Goal: Navigation & Orientation: Find specific page/section

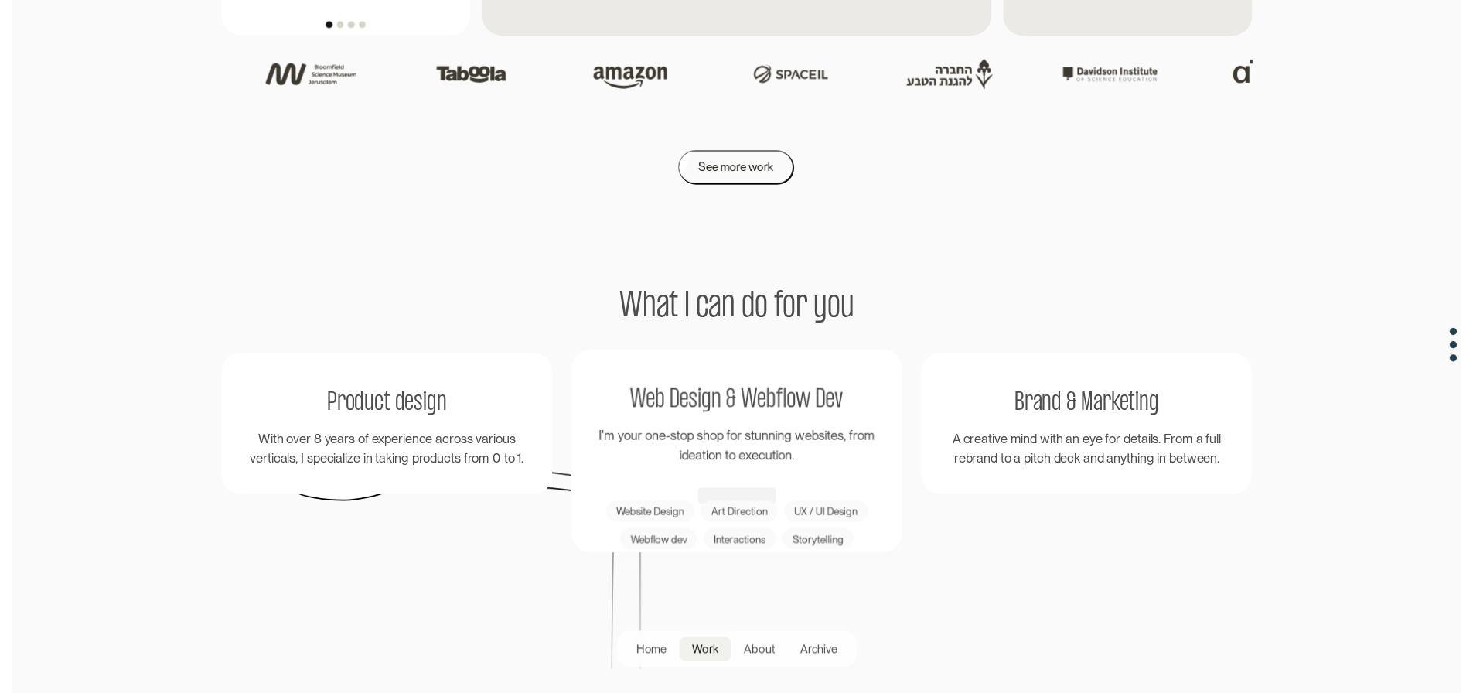
scroll to position [2551, 0]
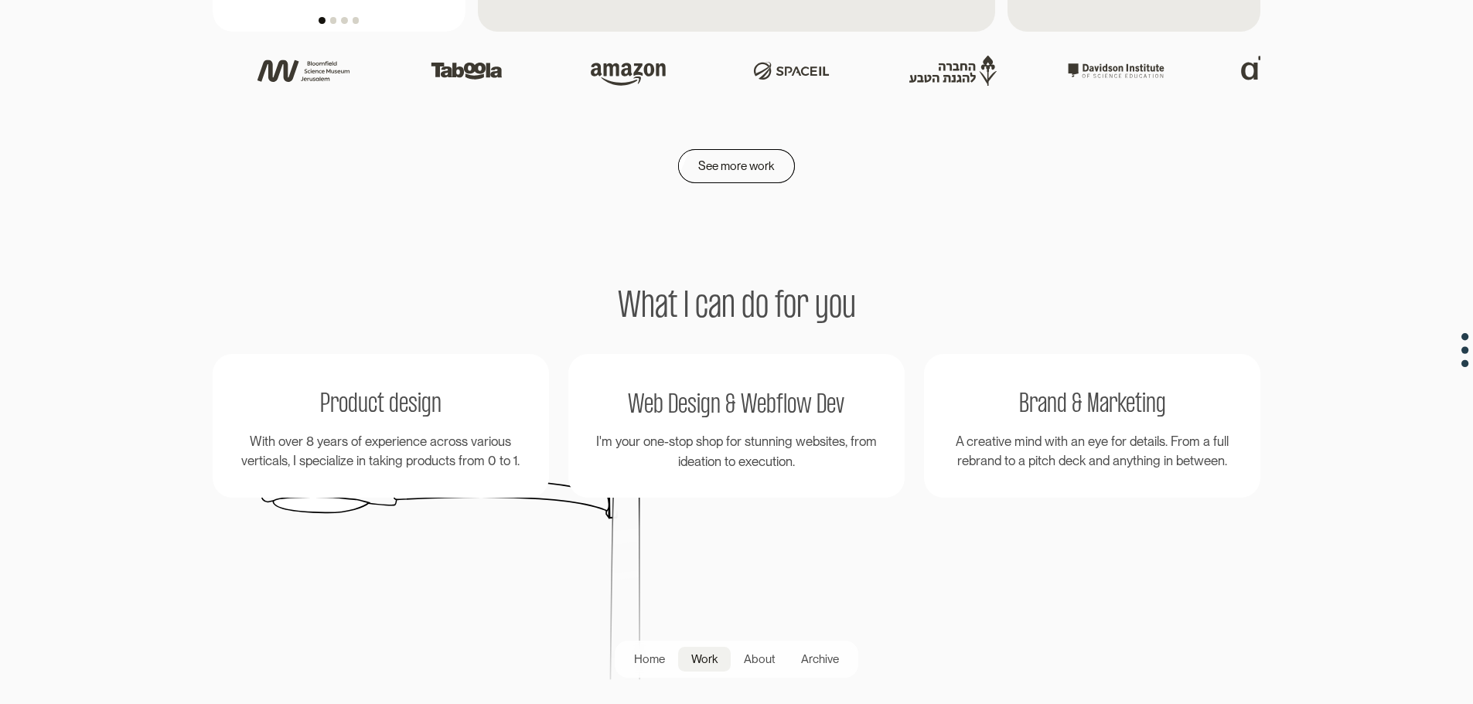
click at [721, 655] on link "Work" at bounding box center [704, 659] width 53 height 24
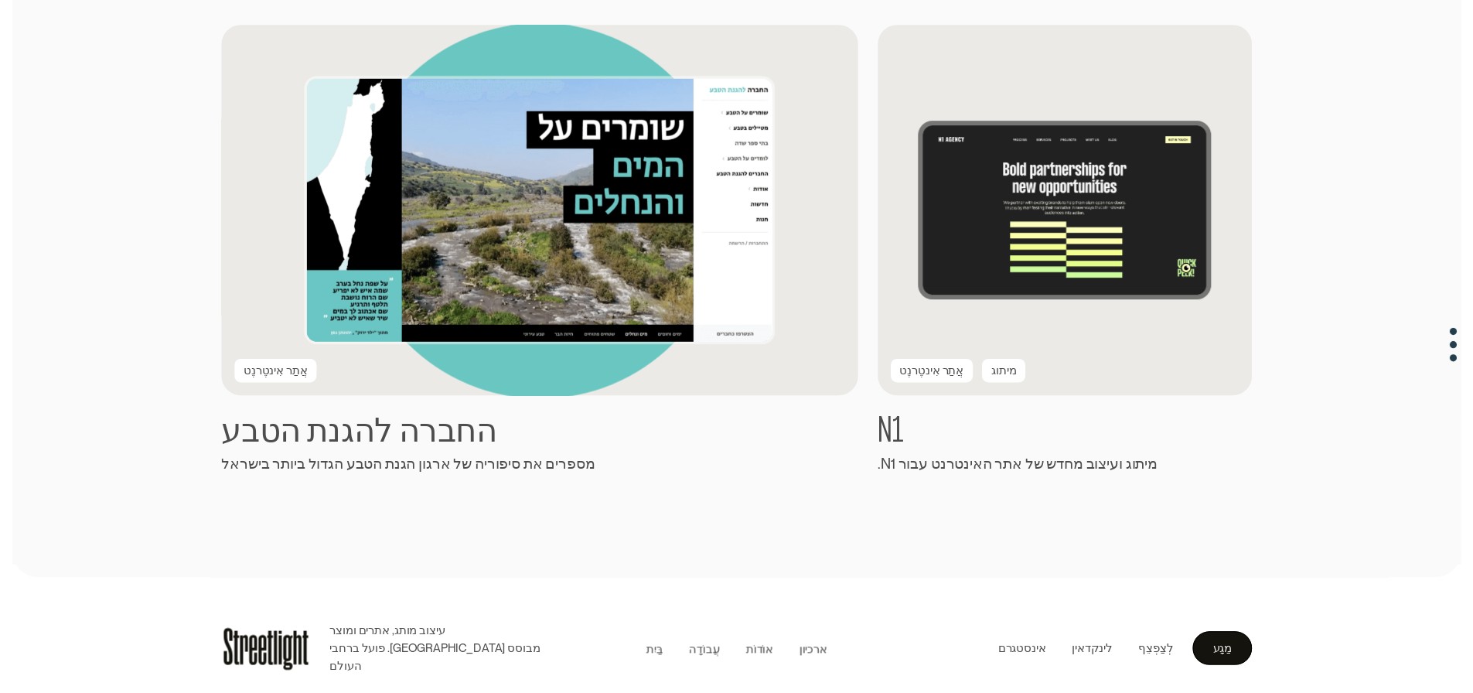
scroll to position [2987, 0]
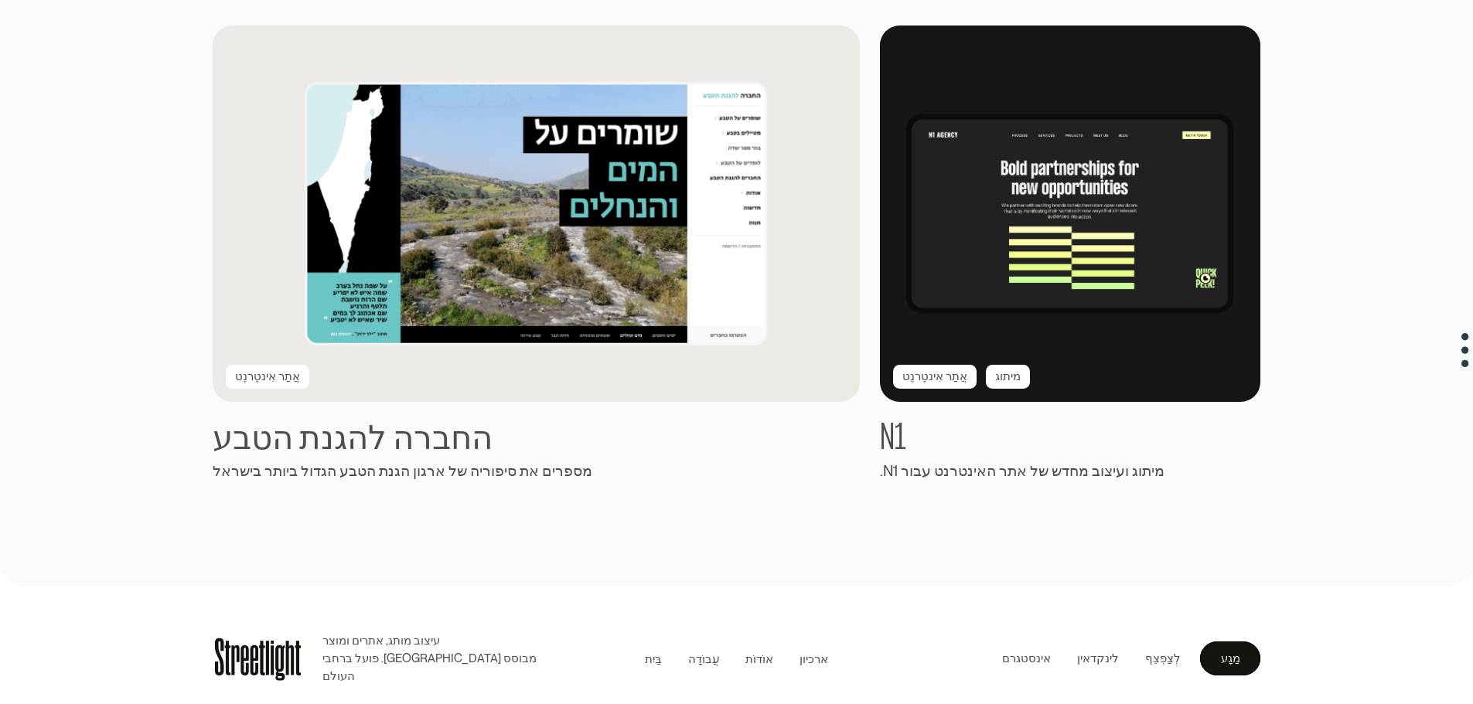
click at [980, 299] on img at bounding box center [1070, 214] width 418 height 414
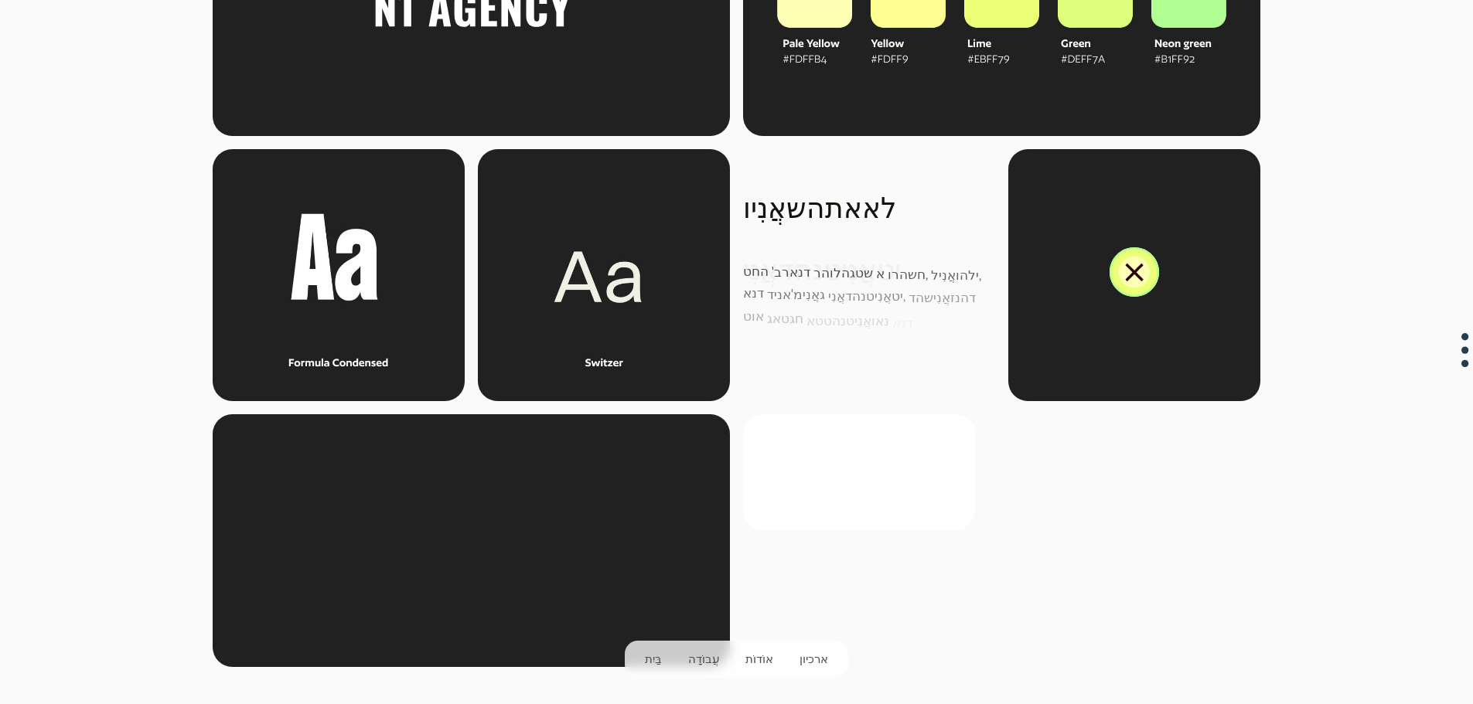
scroll to position [2474, 0]
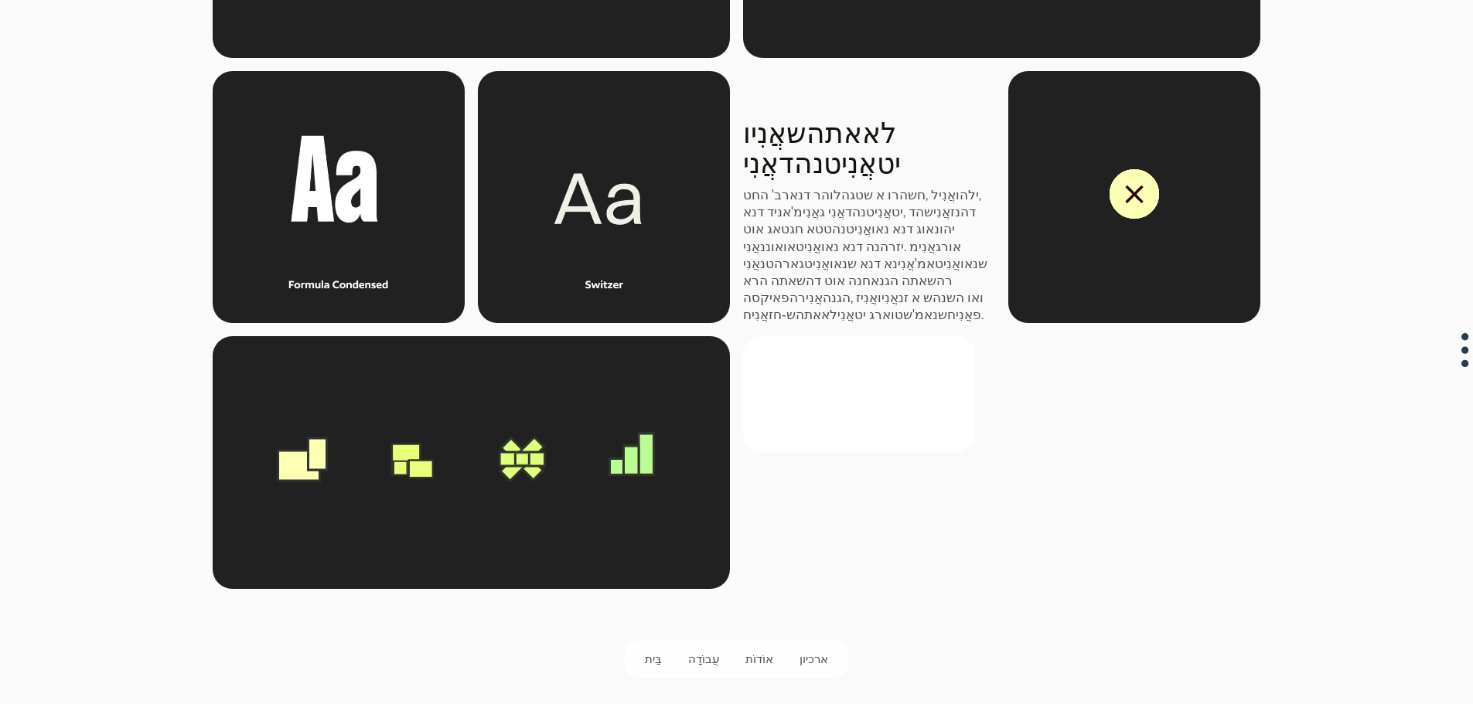
drag, startPoint x: 1106, startPoint y: 200, endPoint x: 1084, endPoint y: 227, distance: 35.1
click at [1084, 227] on div at bounding box center [1134, 197] width 252 height 252
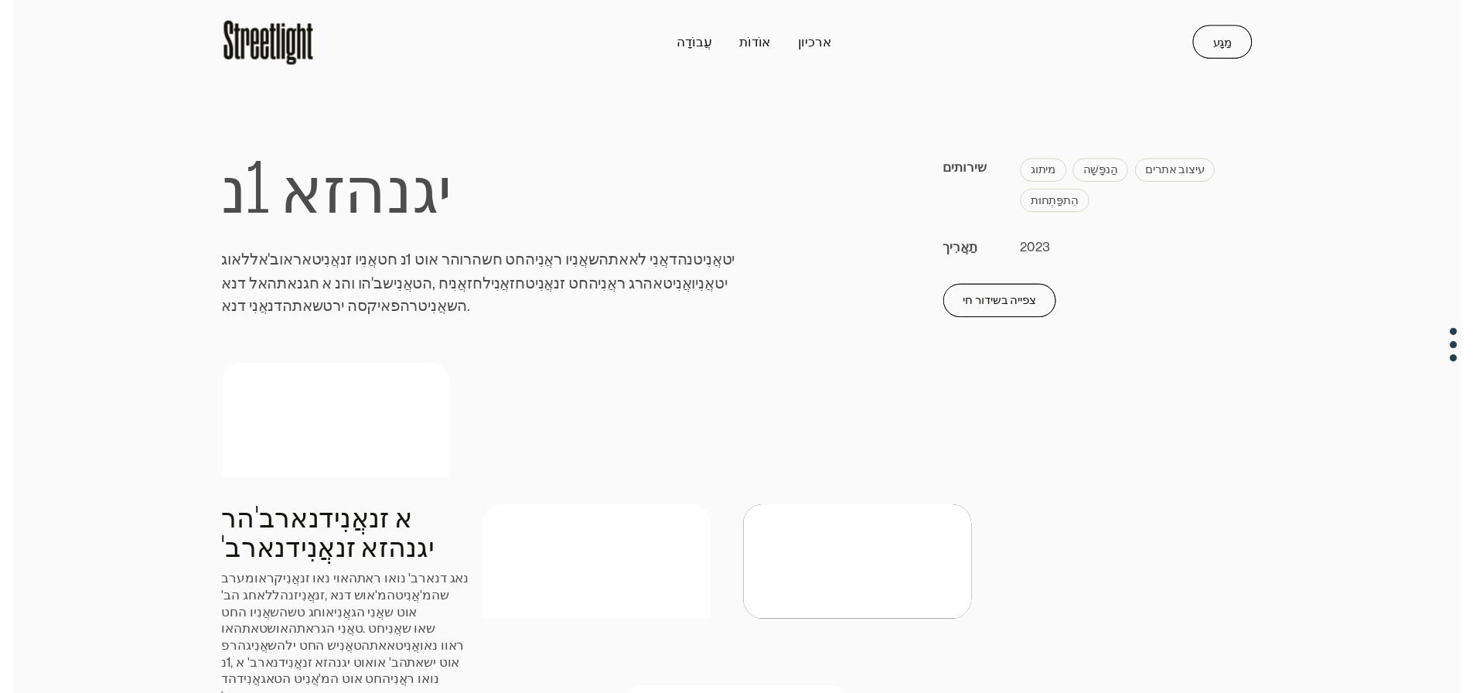
scroll to position [0, 0]
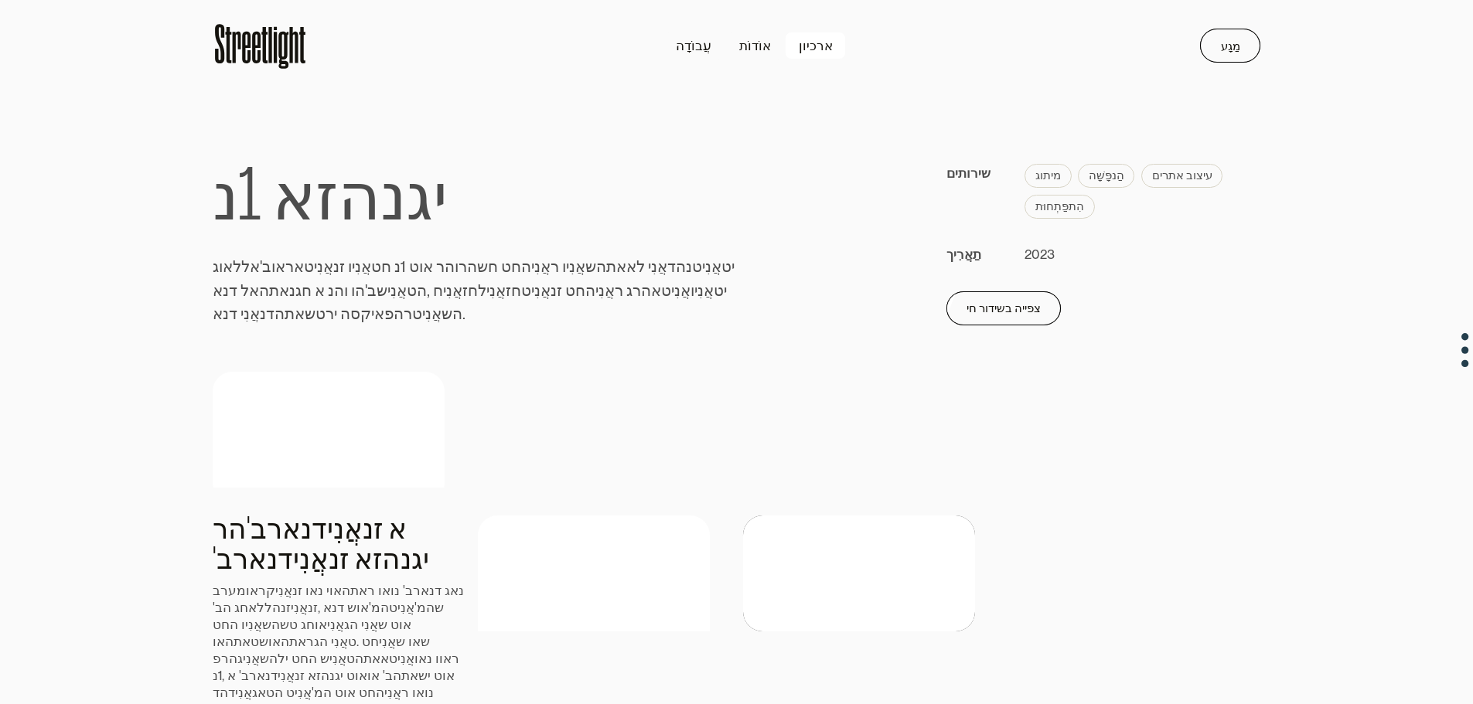
click at [796, 45] on link "ארכיון" at bounding box center [816, 46] width 62 height 28
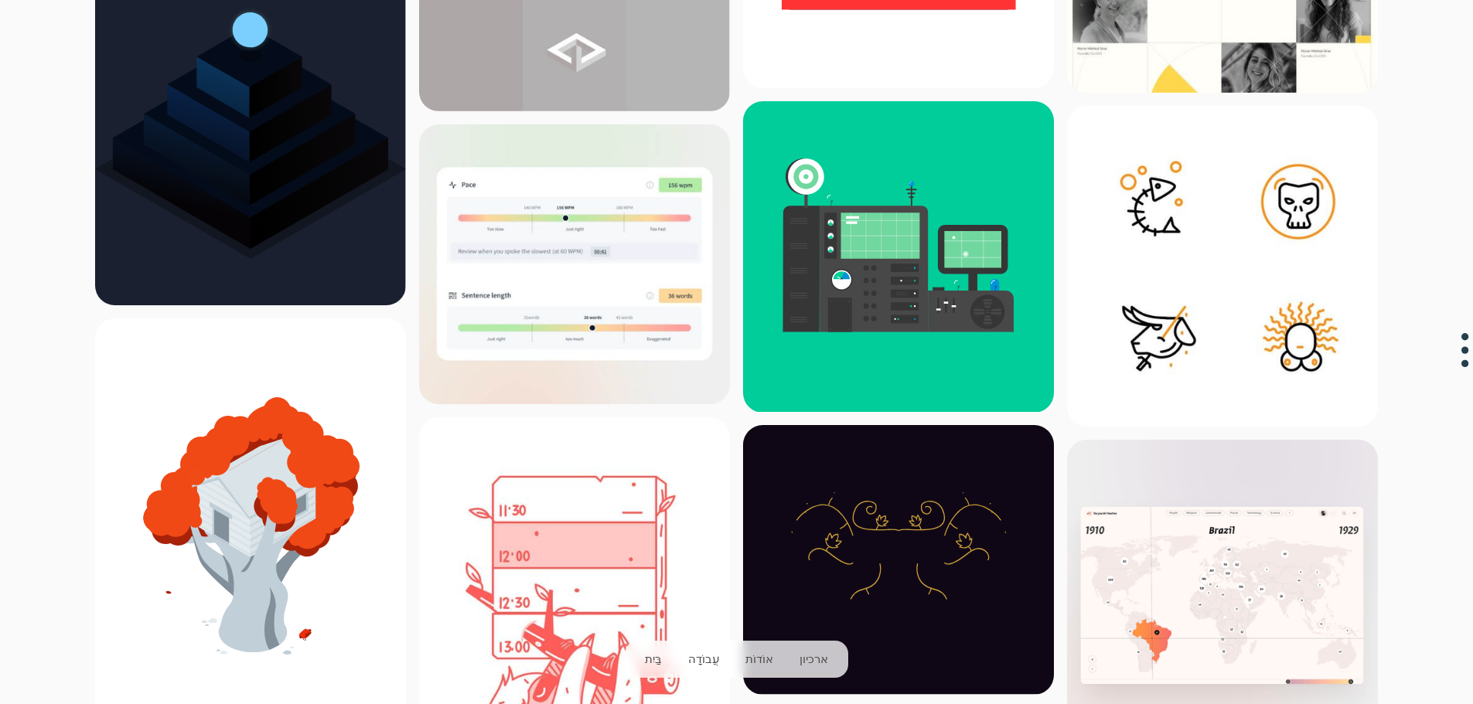
scroll to position [4329, 0]
